Goal: Book appointment/travel/reservation

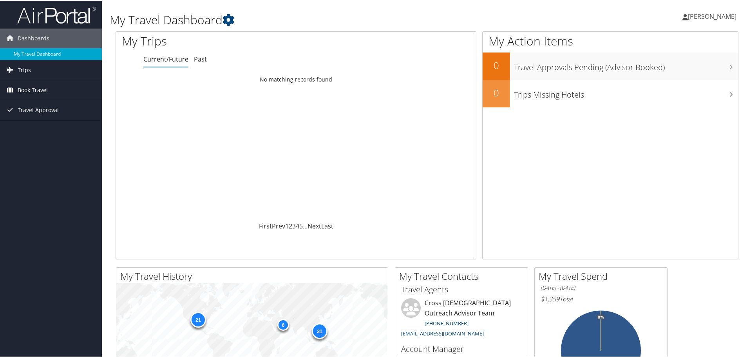
click at [29, 86] on span "Book Travel" at bounding box center [33, 90] width 30 height 20
click at [29, 125] on link "Book/Manage Online Trips" at bounding box center [51, 129] width 102 height 12
